Goal: Browse casually

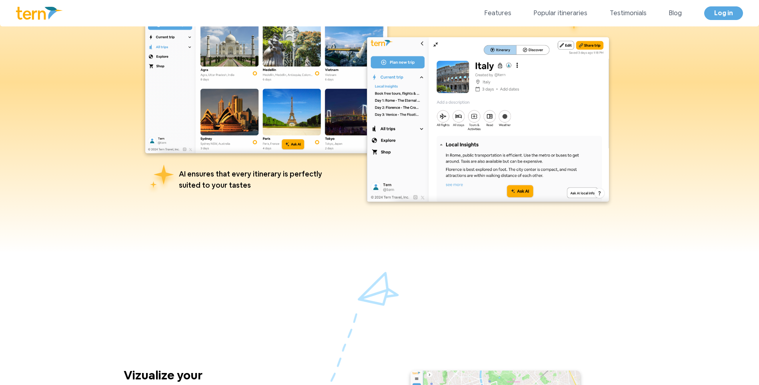
scroll to position [518, 0]
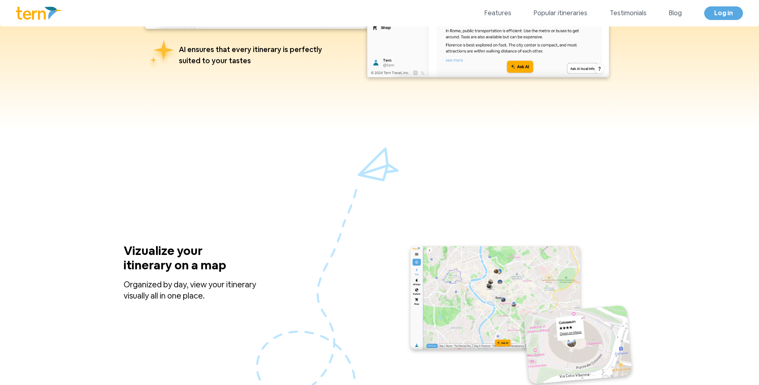
scroll to position [678, 0]
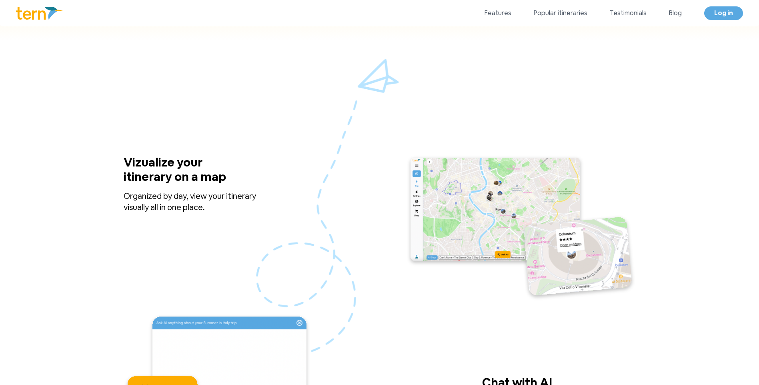
click at [178, 165] on p "Vizualize your itinerary on a map" at bounding box center [188, 172] width 128 height 35
click at [185, 165] on p "Vizualize your itinerary on a map" at bounding box center [188, 172] width 128 height 35
drag, startPoint x: 185, startPoint y: 165, endPoint x: 195, endPoint y: 177, distance: 15.3
click at [195, 177] on p "Vizualize your itinerary on a map" at bounding box center [188, 172] width 128 height 35
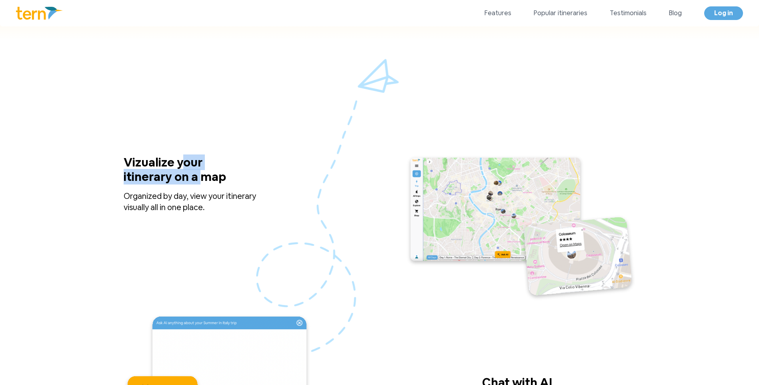
drag, startPoint x: 195, startPoint y: 177, endPoint x: 185, endPoint y: 160, distance: 19.0
click at [185, 160] on p "Vizualize your itinerary on a map" at bounding box center [188, 172] width 128 height 35
drag, startPoint x: 185, startPoint y: 160, endPoint x: 187, endPoint y: 171, distance: 11.3
click at [187, 171] on p "Vizualize your itinerary on a map" at bounding box center [188, 172] width 128 height 35
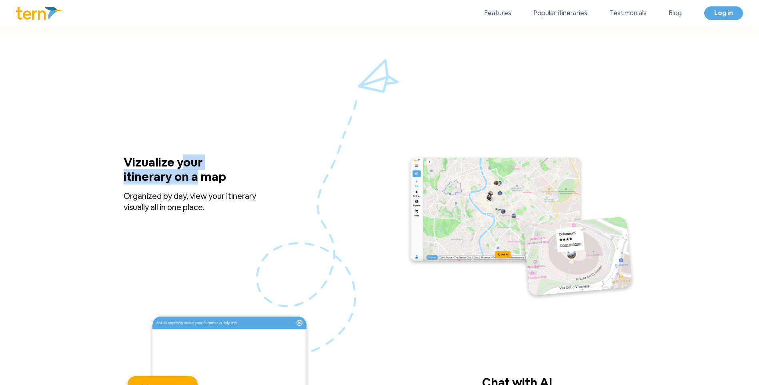
click at [187, 172] on p "Vizualize your itinerary on a map" at bounding box center [188, 172] width 128 height 35
click at [193, 176] on p "Vizualize your itinerary on a map" at bounding box center [188, 172] width 128 height 35
drag, startPoint x: 193, startPoint y: 176, endPoint x: 183, endPoint y: 159, distance: 19.8
click at [183, 159] on p "Vizualize your itinerary on a map" at bounding box center [188, 172] width 128 height 35
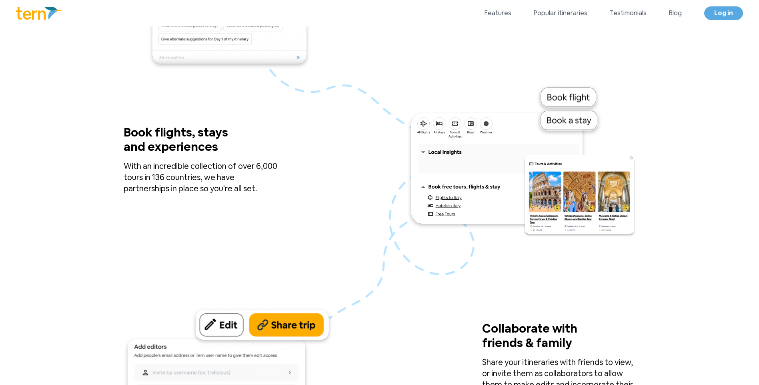
scroll to position [1118, 0]
